Goal: Answer question/provide support

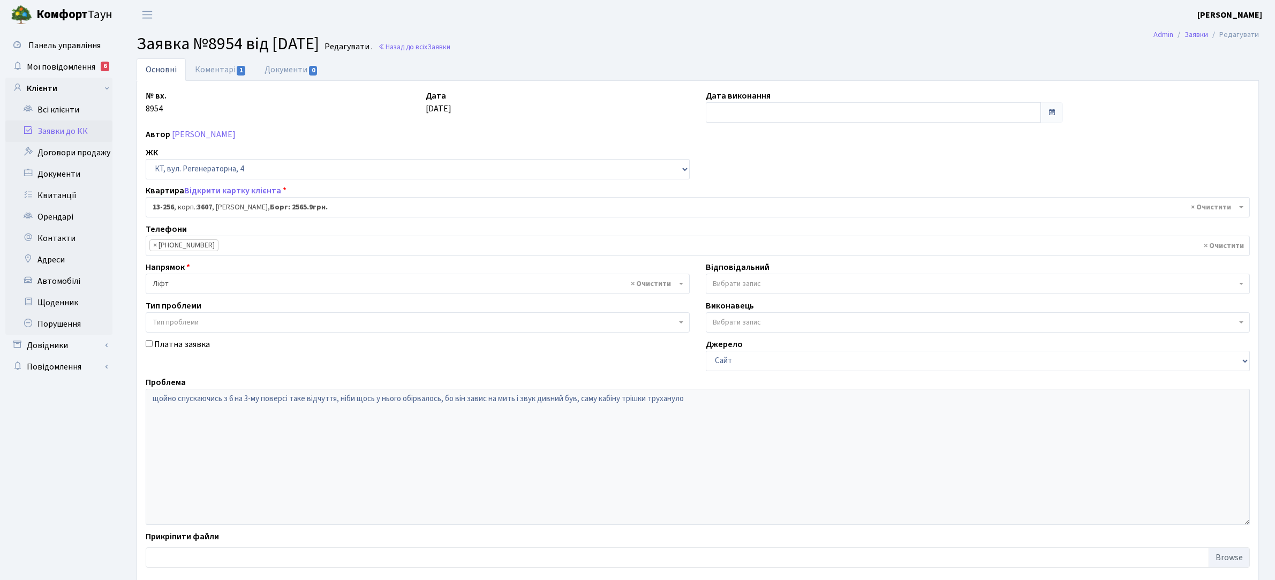
select select "7902"
click at [64, 130] on link "Заявки до КК" at bounding box center [58, 131] width 107 height 21
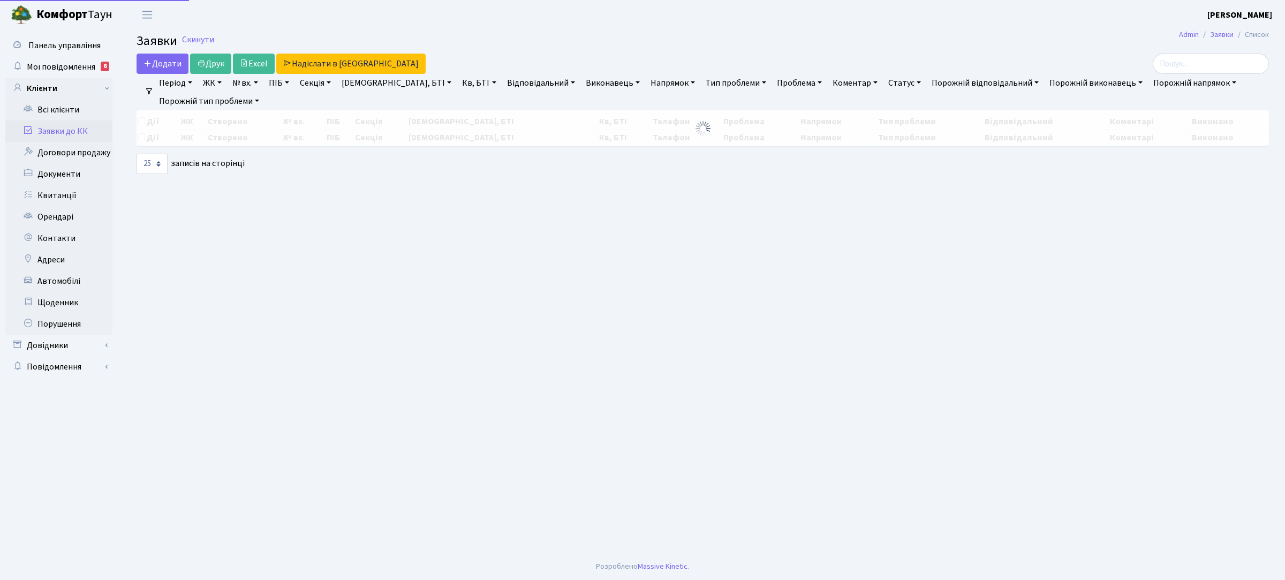
select select "25"
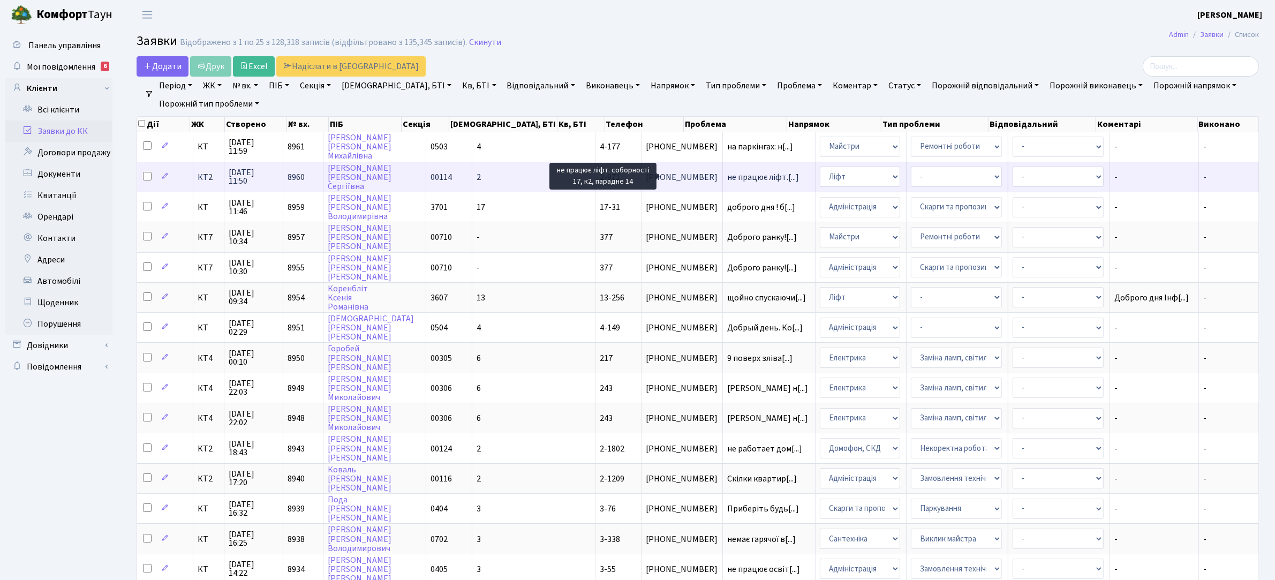
click at [727, 175] on span "не працює ліфт.[...]" at bounding box center [763, 177] width 72 height 12
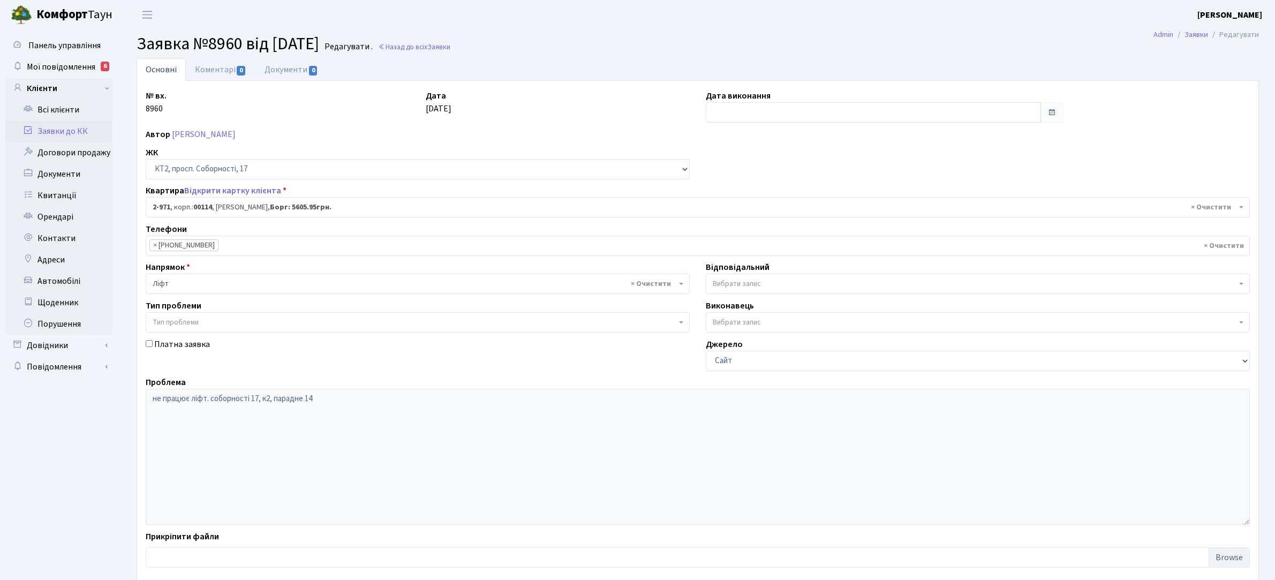
select select "16022"
click at [234, 68] on link "Коментарі 0" at bounding box center [221, 69] width 70 height 22
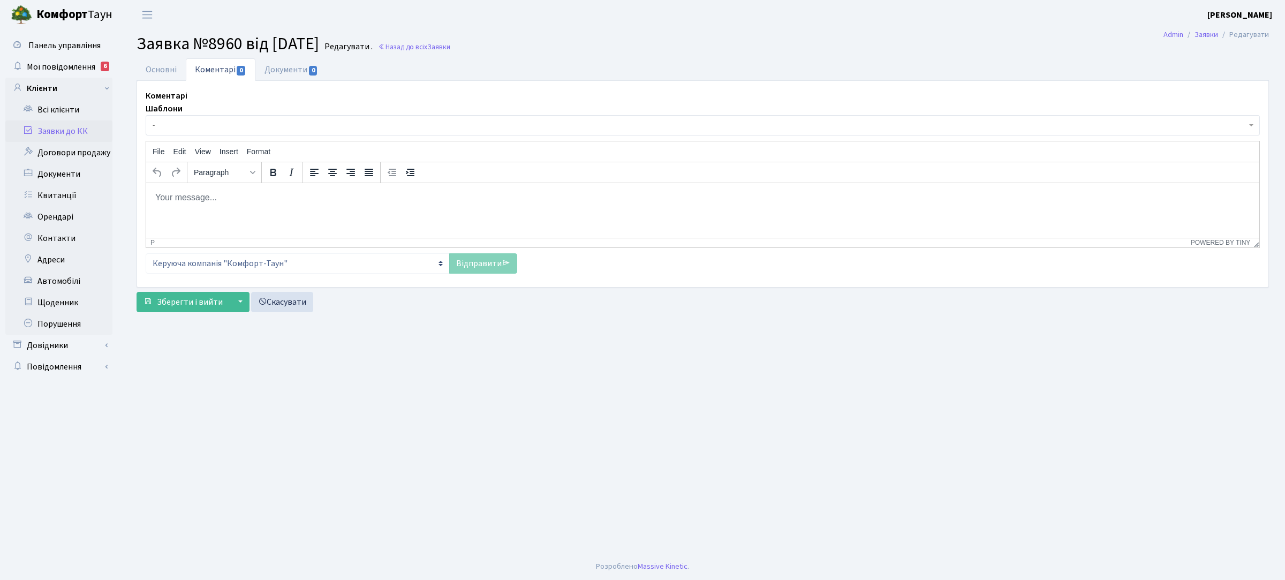
click at [281, 191] on p "Rich Text Area. Press ALT-0 for help." at bounding box center [703, 197] width 1096 height 12
click at [466, 267] on link "Відправити" at bounding box center [483, 263] width 68 height 20
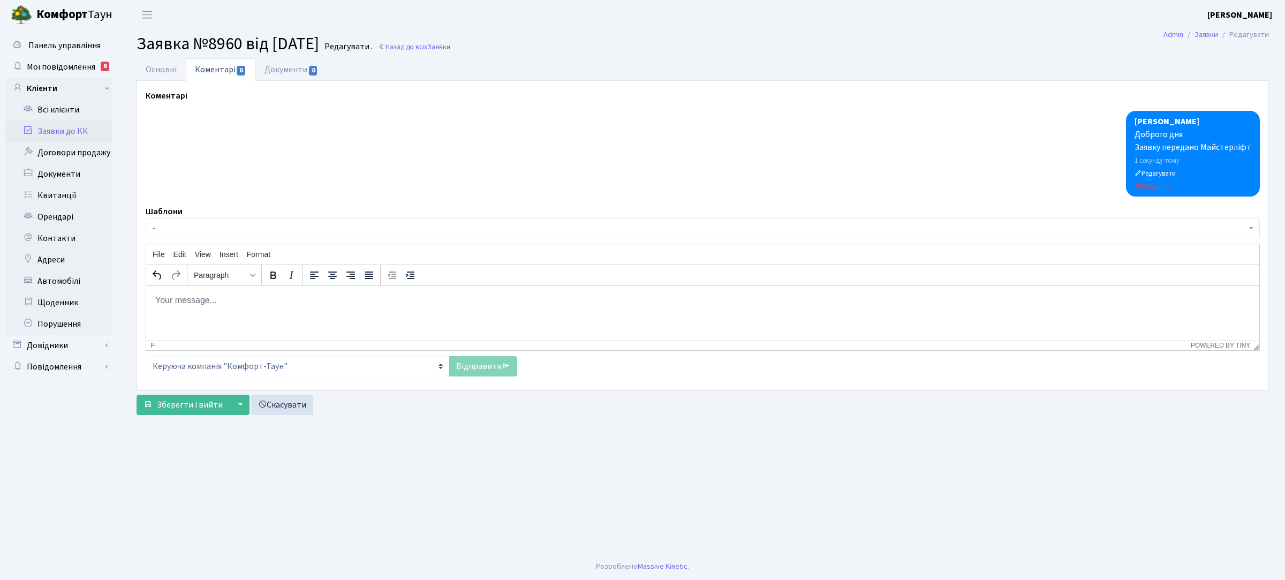
click at [76, 127] on link "Заявки до КК" at bounding box center [58, 131] width 107 height 21
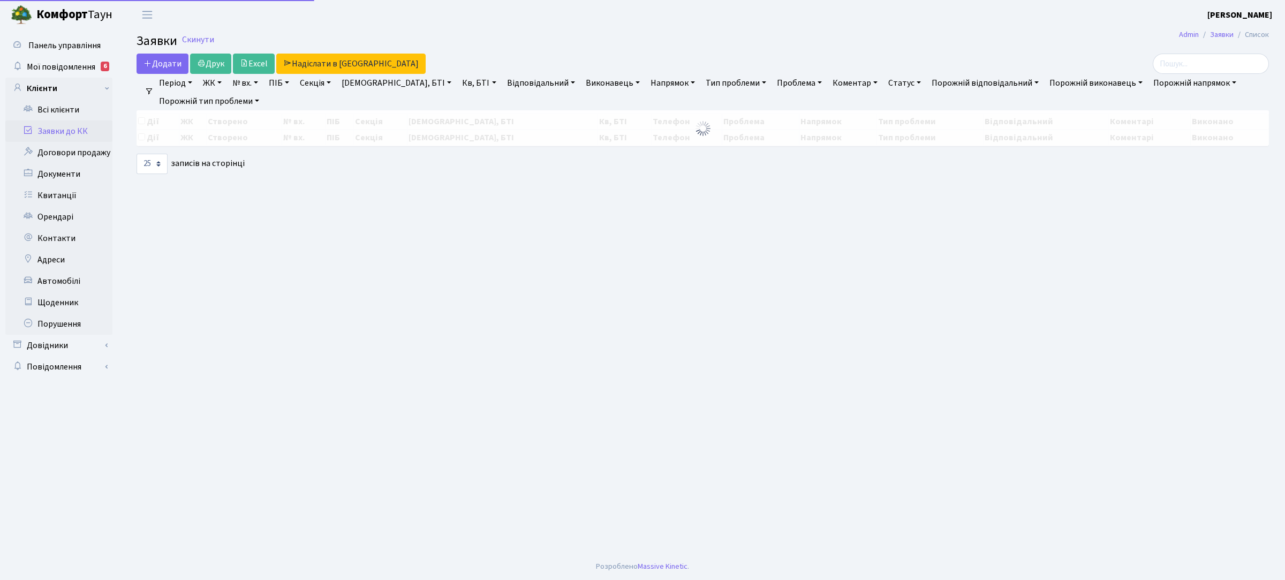
select select "25"
